Goal: Information Seeking & Learning: Learn about a topic

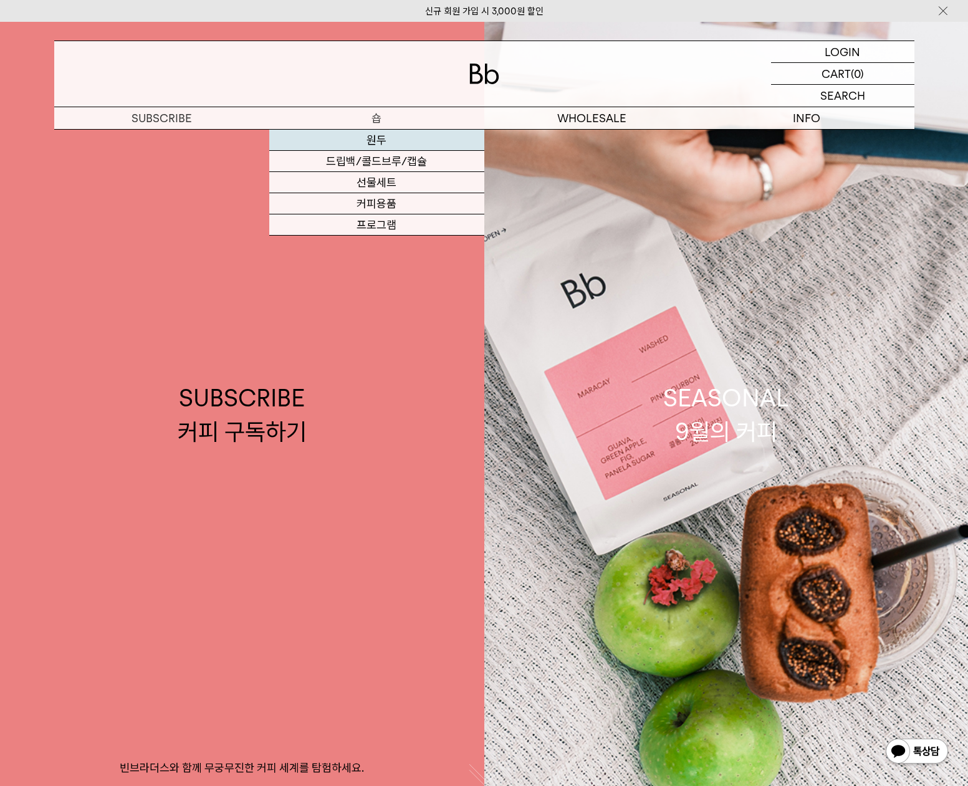
click at [376, 137] on link "원두" at bounding box center [376, 140] width 215 height 21
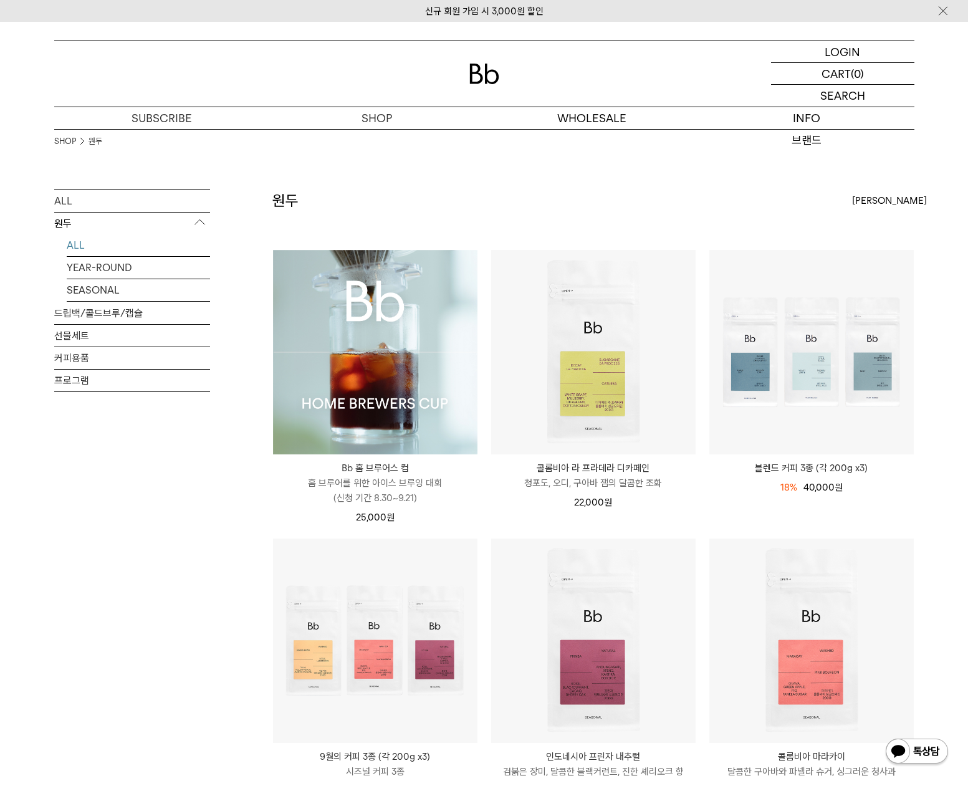
click at [337, 362] on img at bounding box center [375, 352] width 205 height 205
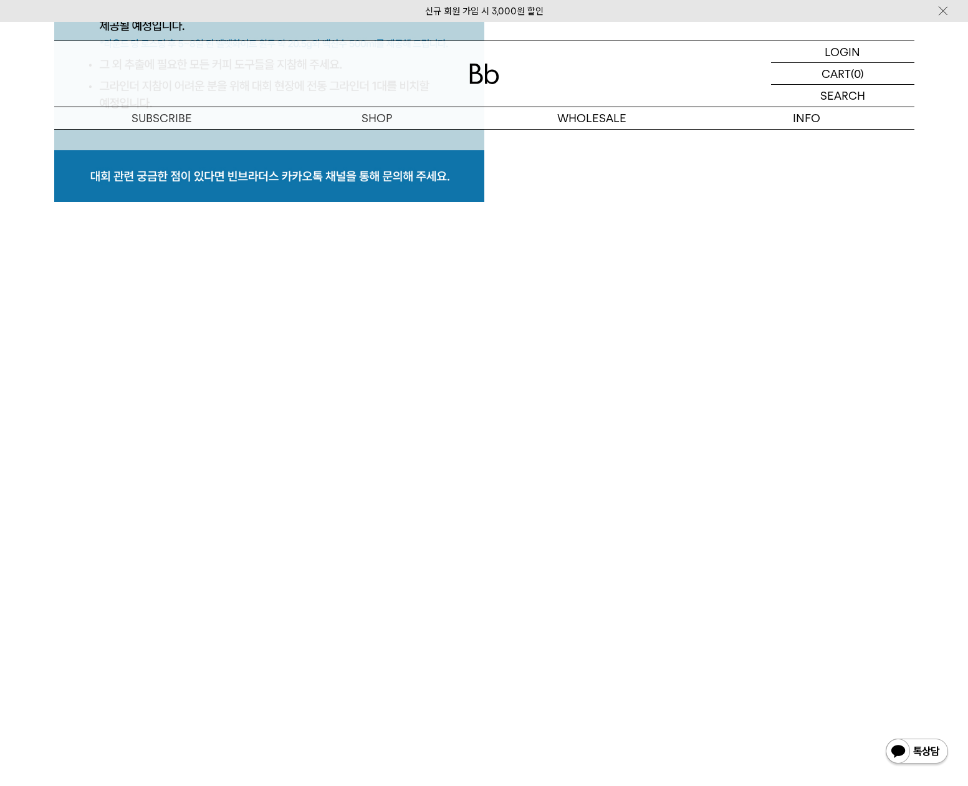
scroll to position [6455, 0]
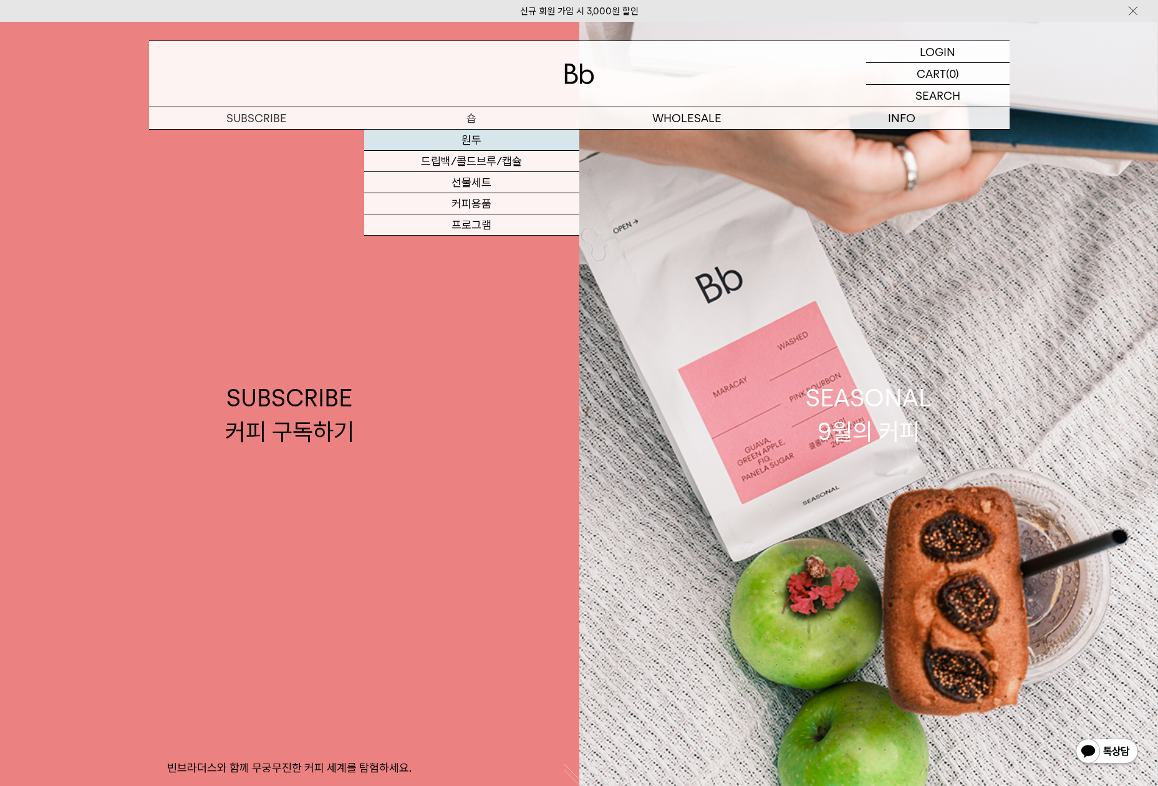
click at [465, 138] on link "원두" at bounding box center [471, 140] width 215 height 21
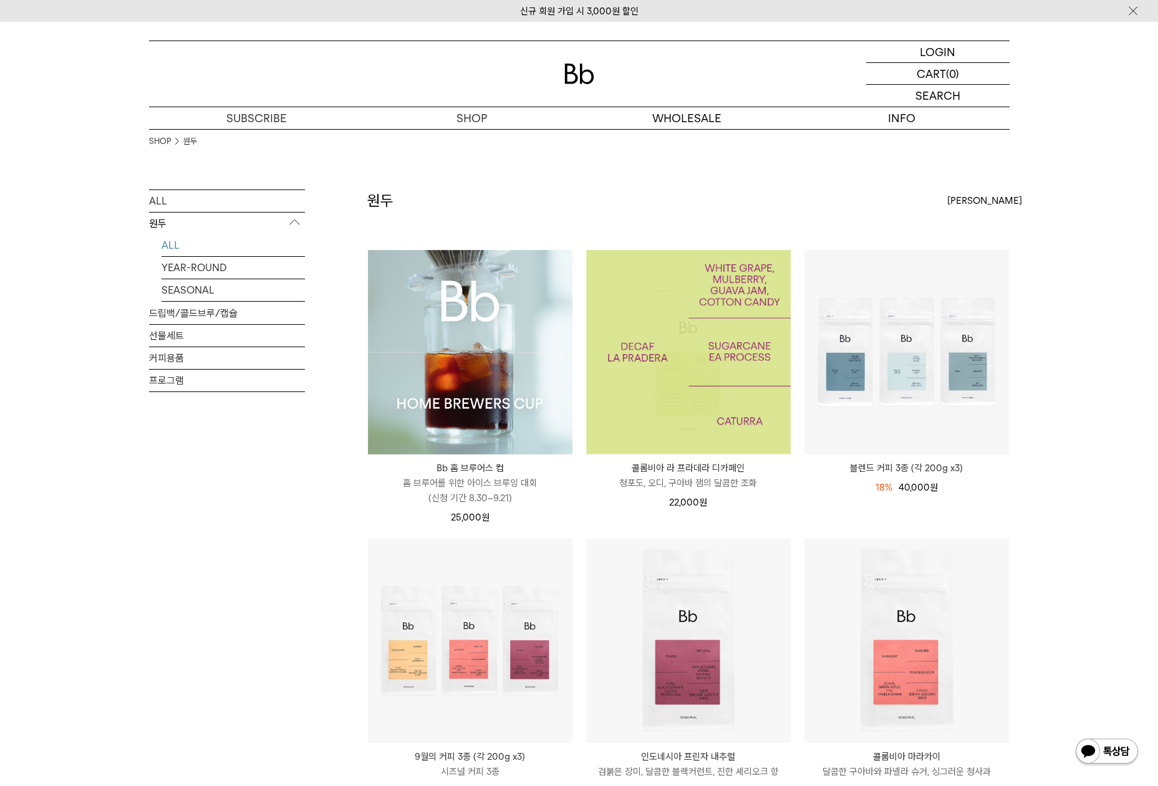
click at [771, 416] on img at bounding box center [688, 352] width 205 height 205
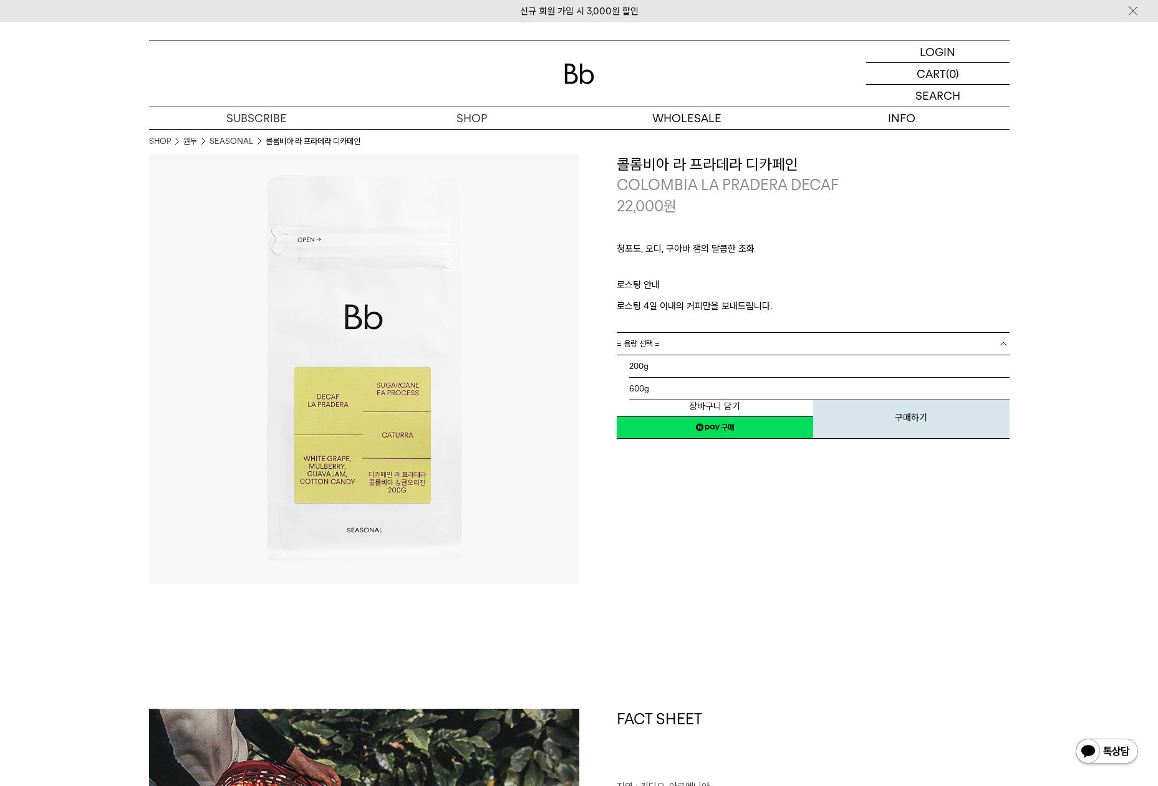
click at [697, 334] on link "= 용량 선택 =" at bounding box center [813, 344] width 393 height 22
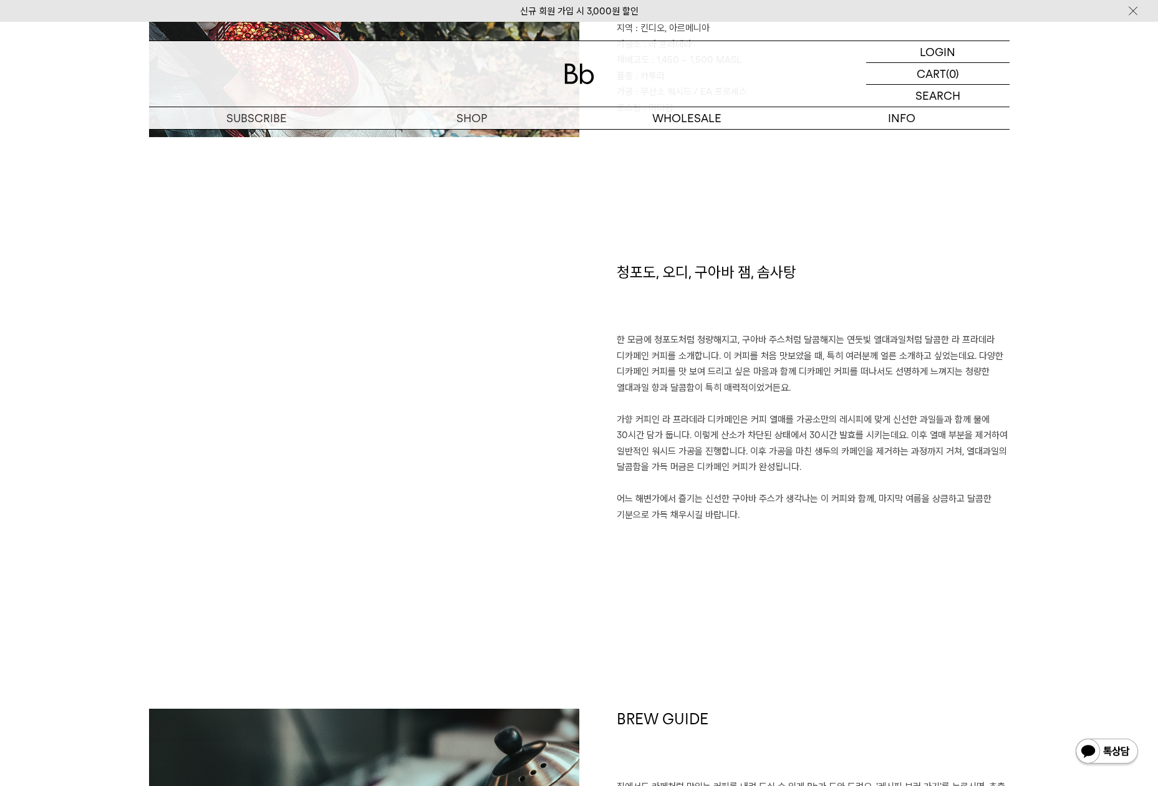
scroll to position [1149, 0]
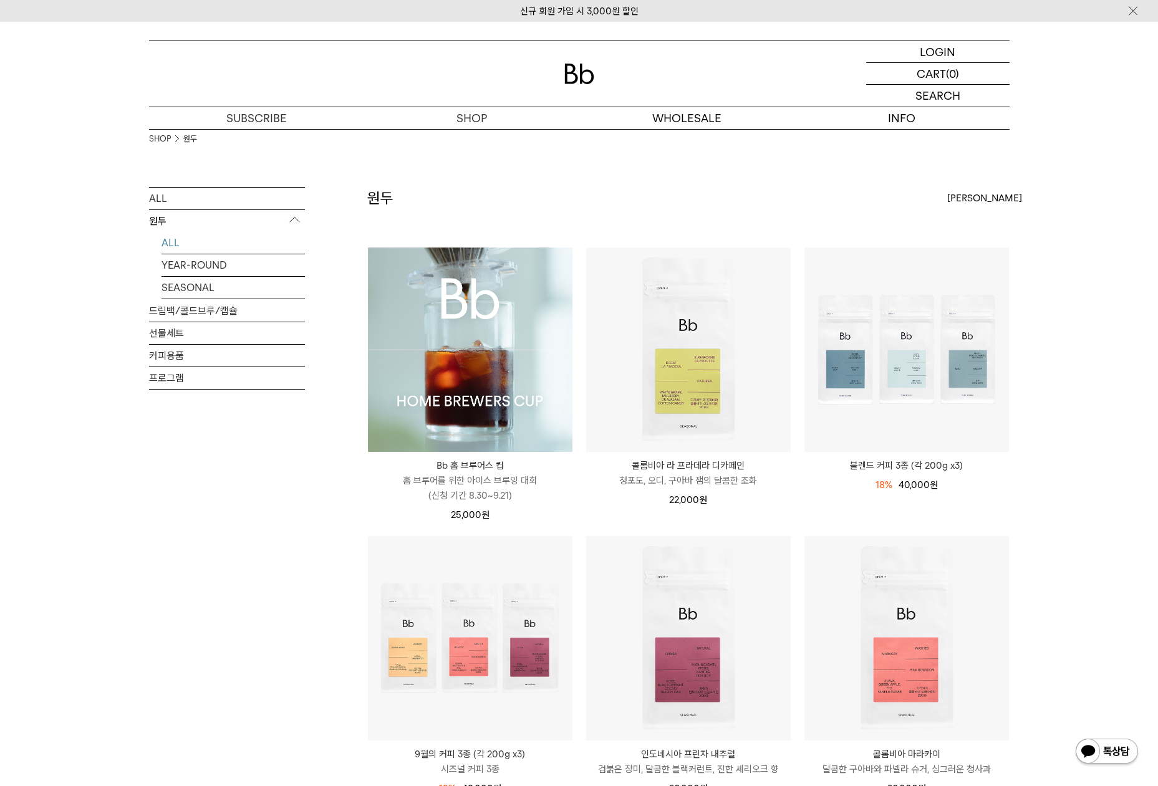
scroll to position [196, 0]
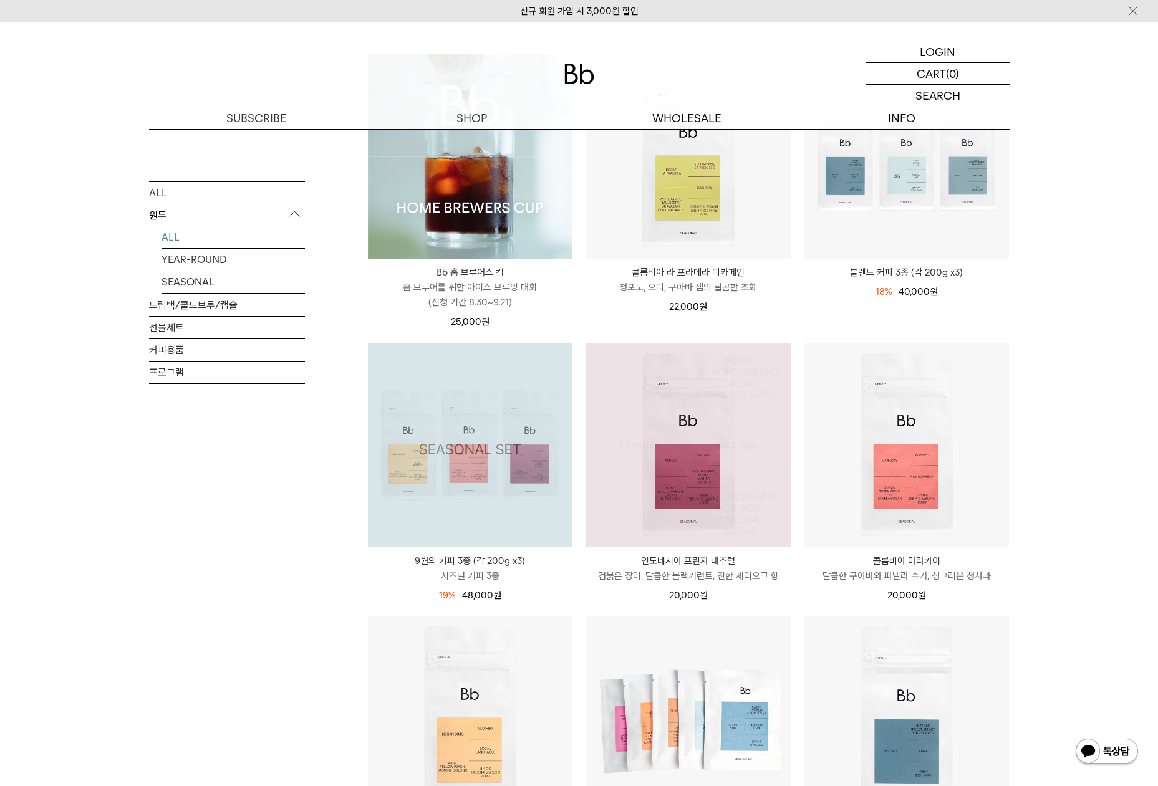
click at [697, 463] on img at bounding box center [688, 445] width 205 height 205
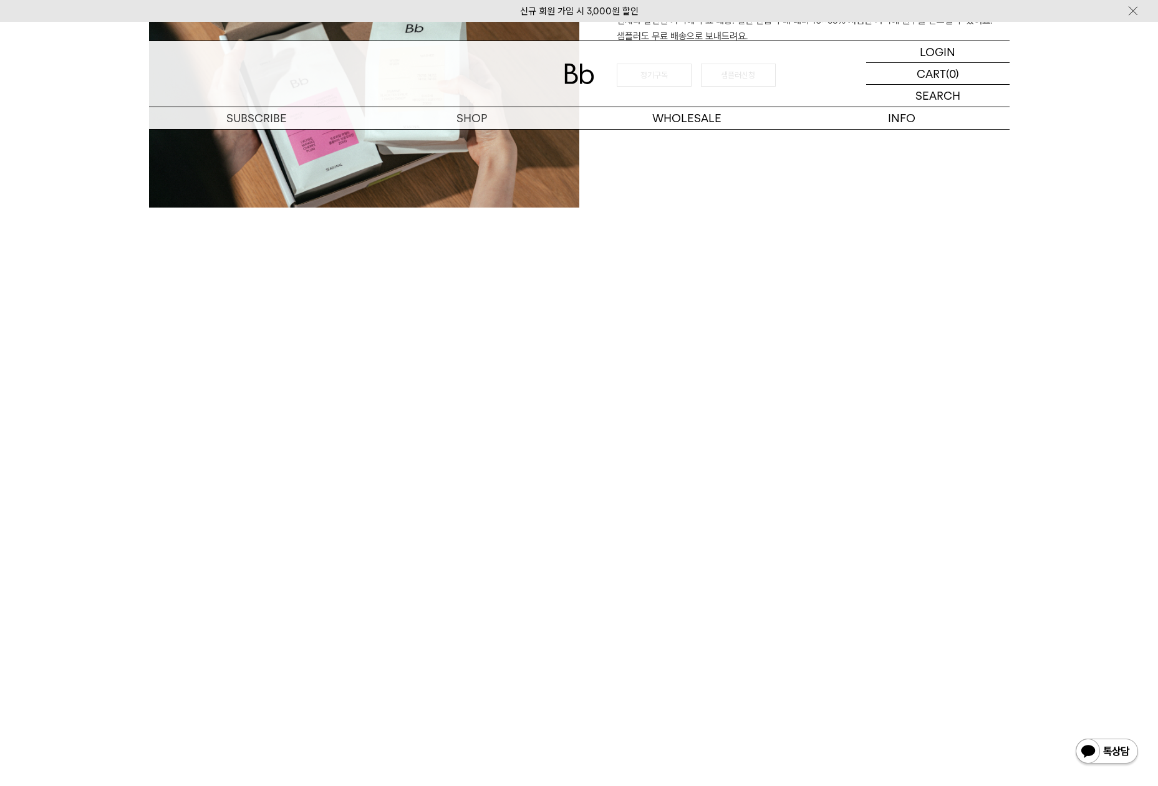
scroll to position [2523, 0]
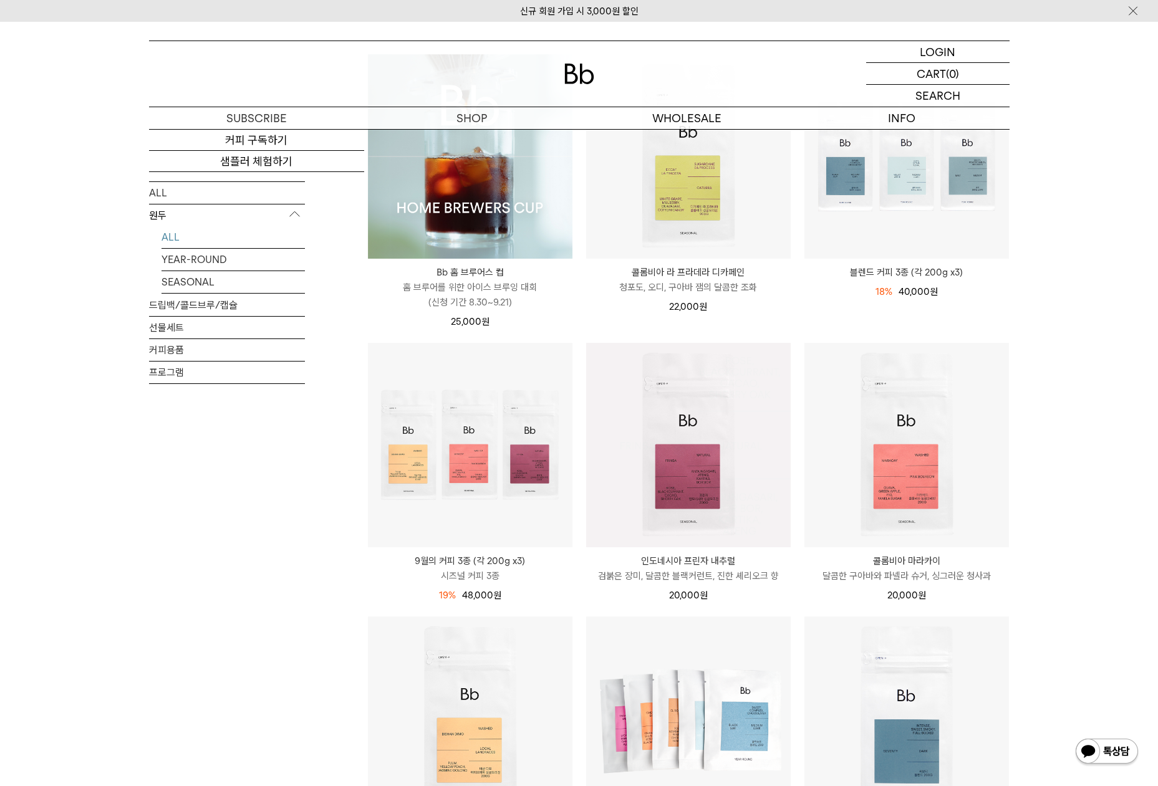
scroll to position [198, 0]
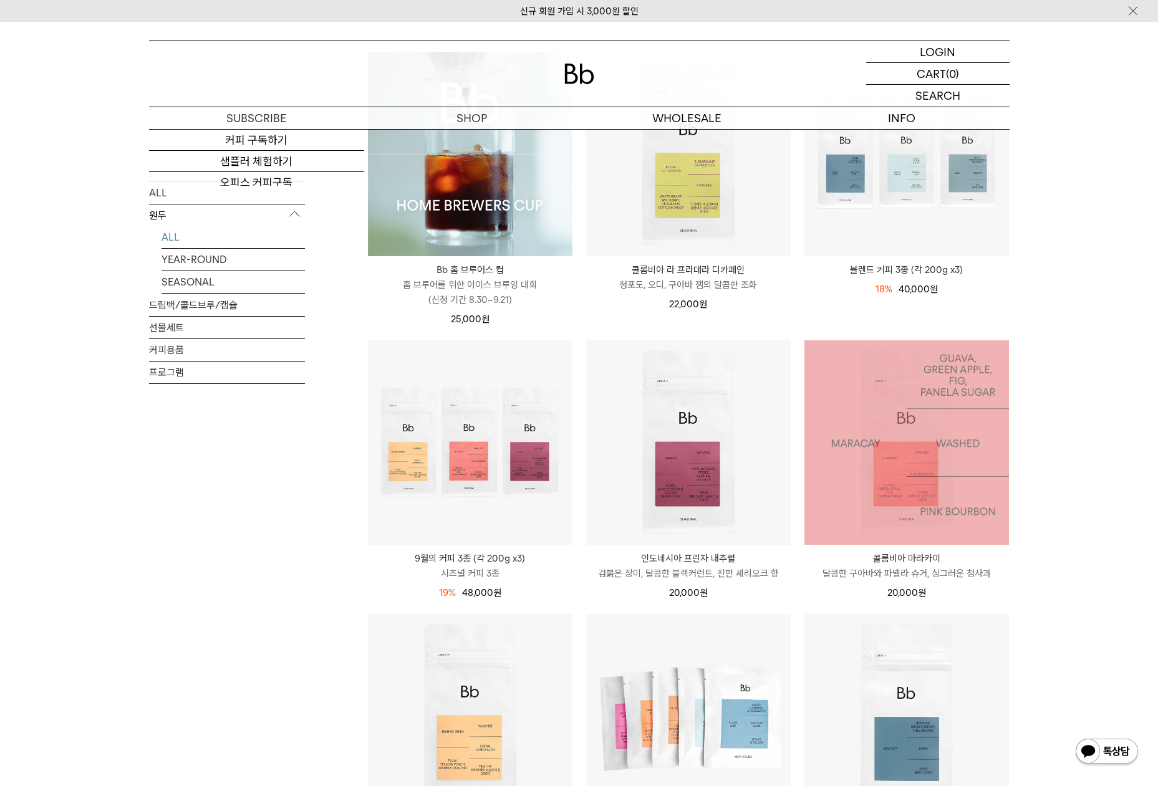
click at [884, 449] on img at bounding box center [906, 442] width 205 height 205
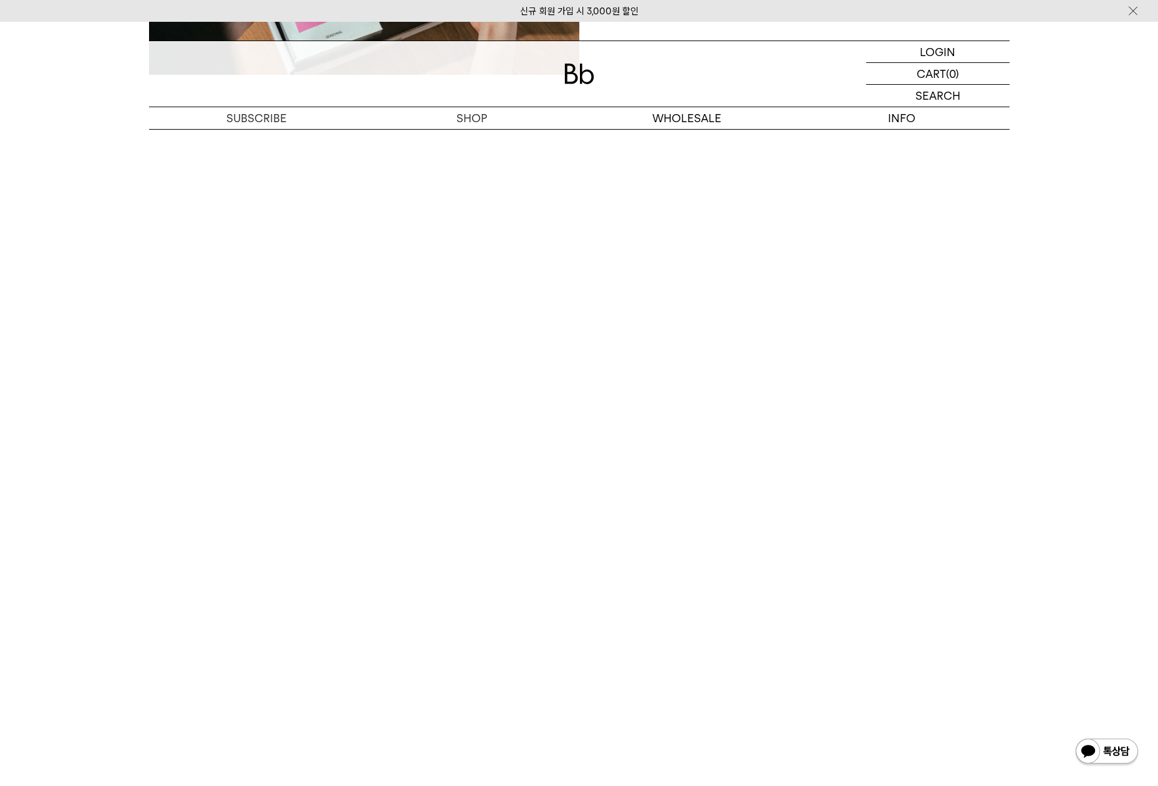
scroll to position [2477, 0]
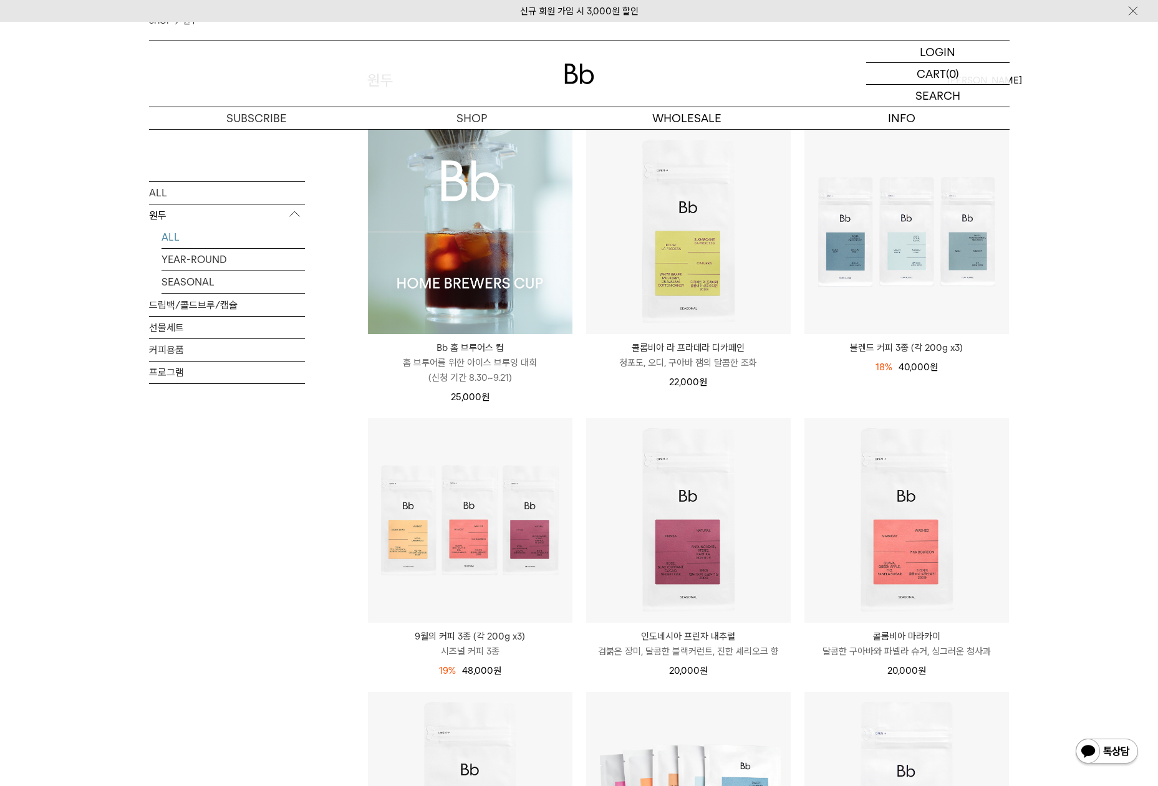
scroll to position [118, 0]
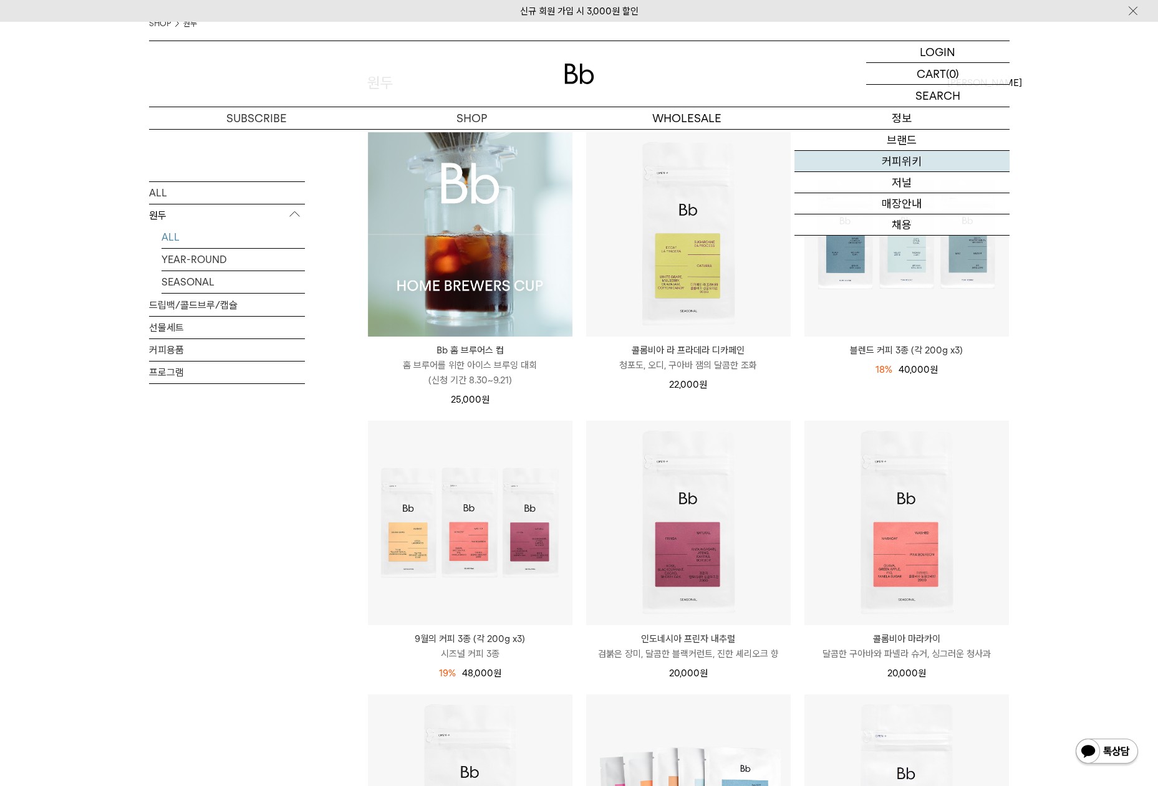
click at [893, 153] on link "커피위키" at bounding box center [901, 161] width 215 height 21
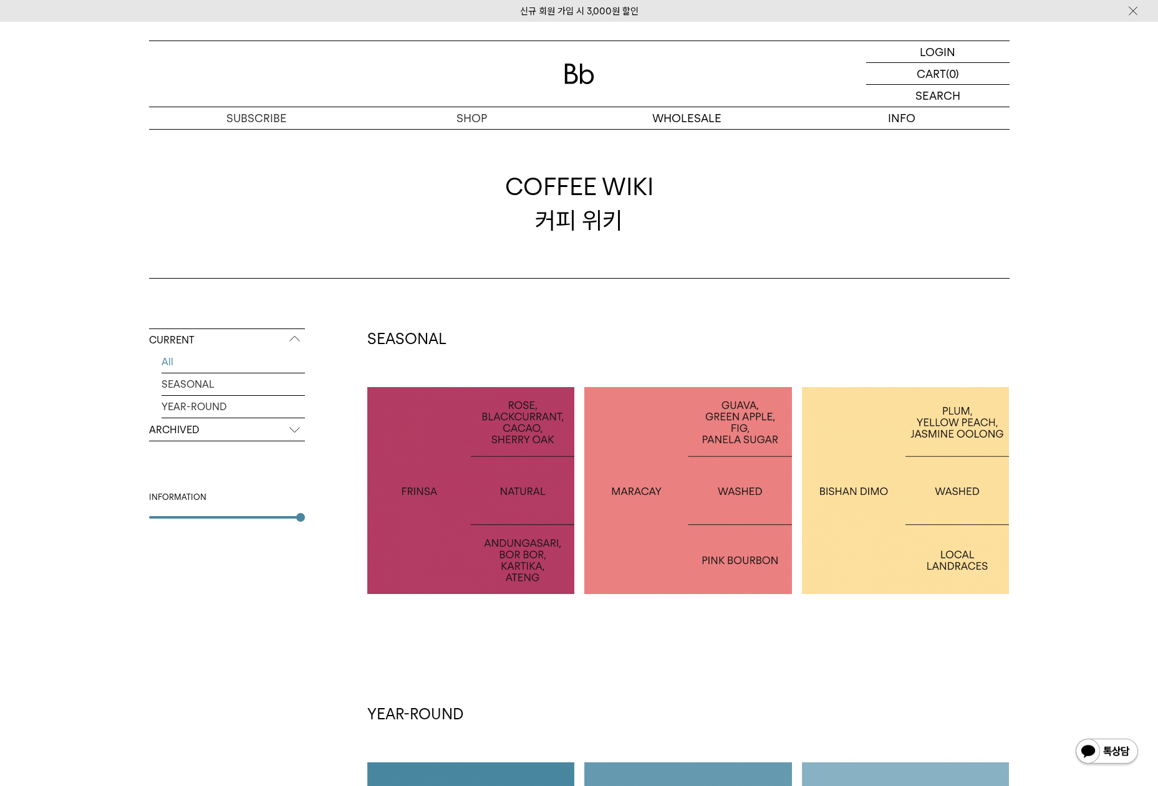
click at [188, 423] on p "ARCHIVED" at bounding box center [227, 430] width 156 height 22
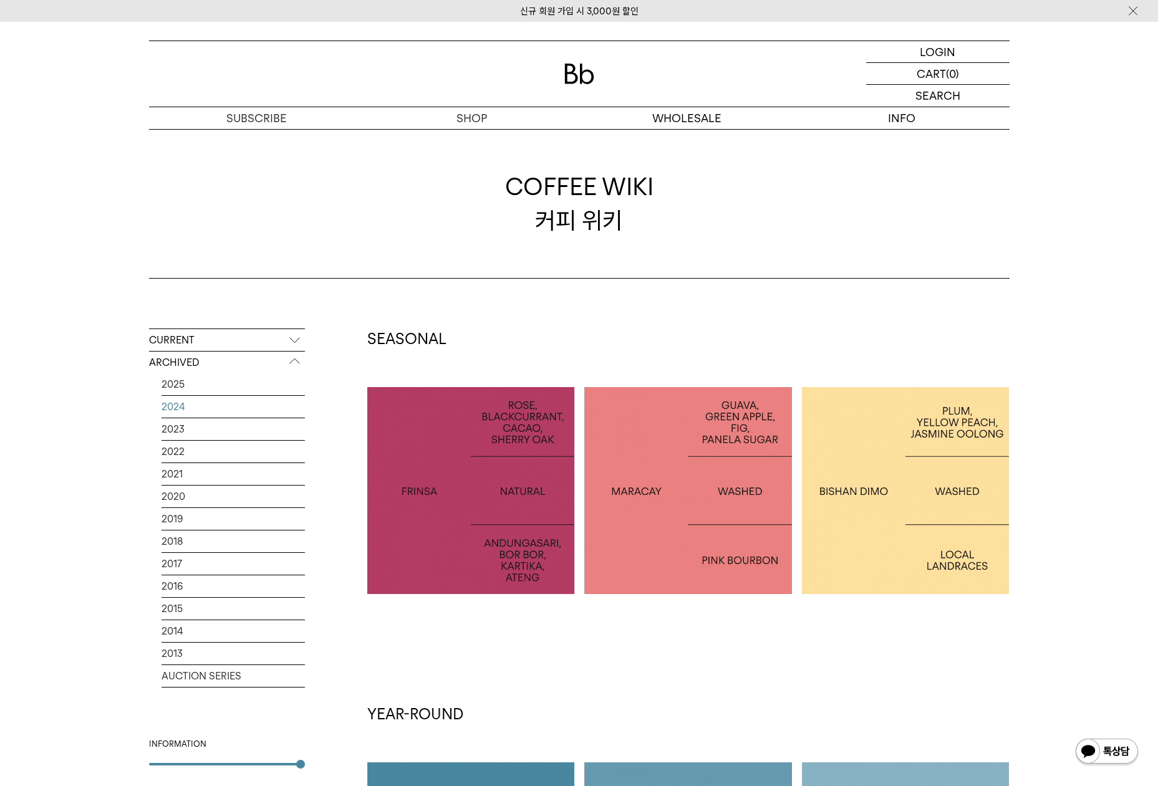
click at [183, 407] on link "2024" at bounding box center [233, 407] width 143 height 22
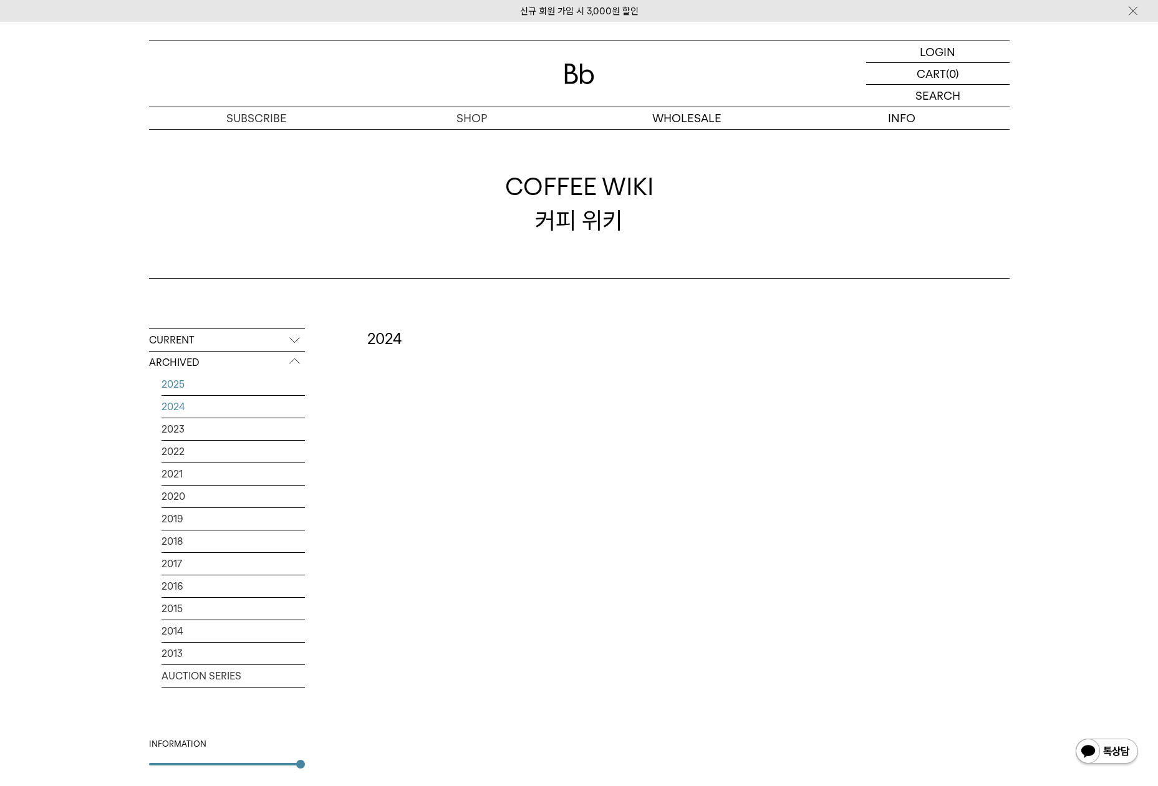
click at [179, 382] on link "2025" at bounding box center [233, 385] width 143 height 22
